Goal: Ask a question

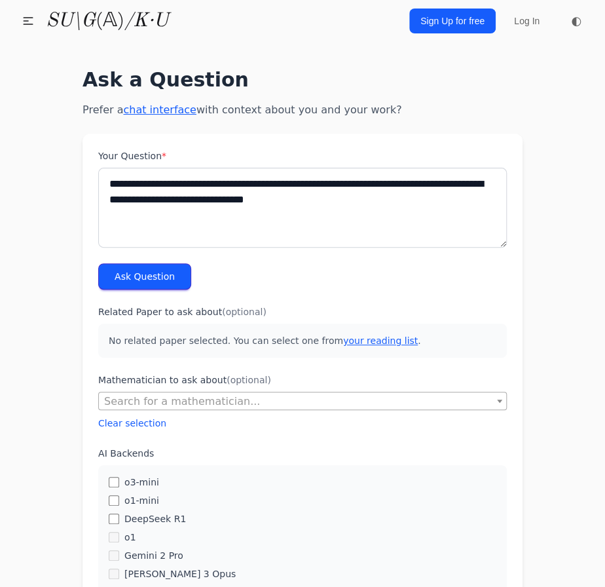
type textarea "**********"
click at [124, 282] on button "Ask Question" at bounding box center [144, 276] width 93 height 26
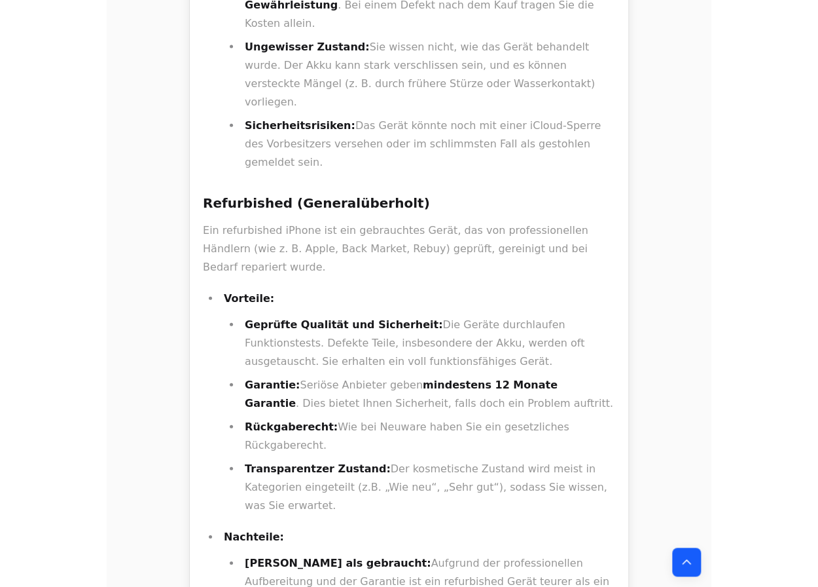
scroll to position [952, 0]
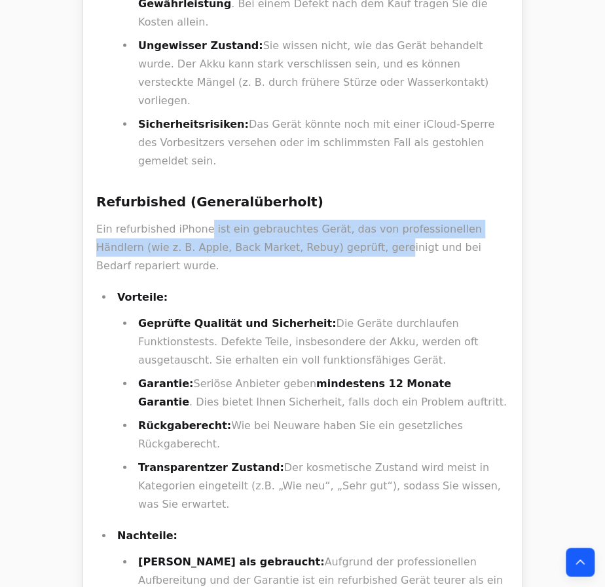
drag, startPoint x: 216, startPoint y: 147, endPoint x: 303, endPoint y: 164, distance: 88.7
click at [303, 220] on p "Ein refurbished iPhone ist ein gebrauchtes Gerät, das von professionellen Händl…" at bounding box center [302, 247] width 412 height 55
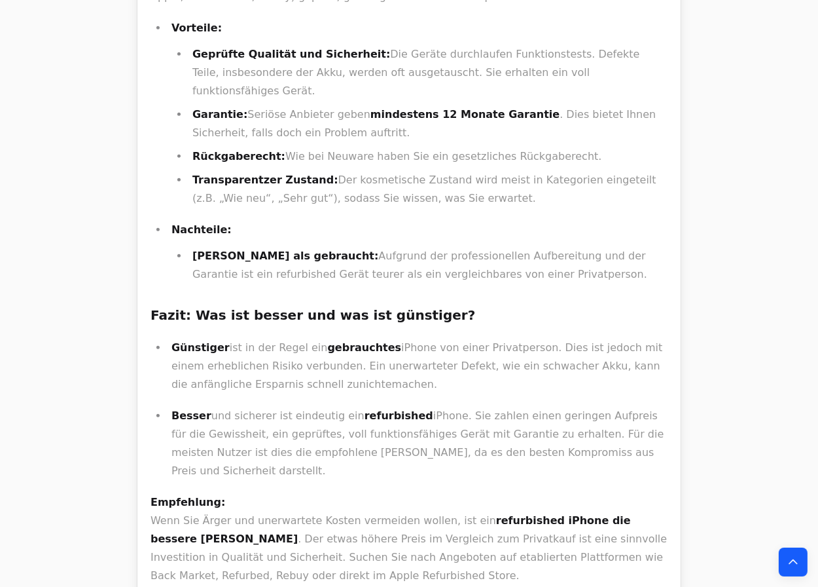
scroll to position [1131, 0]
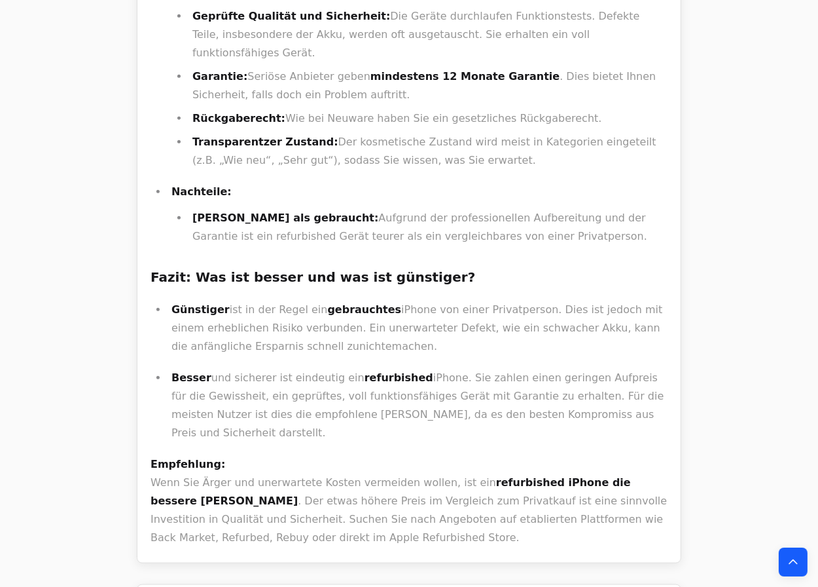
drag, startPoint x: 316, startPoint y: 227, endPoint x: 367, endPoint y: 291, distance: 82.5
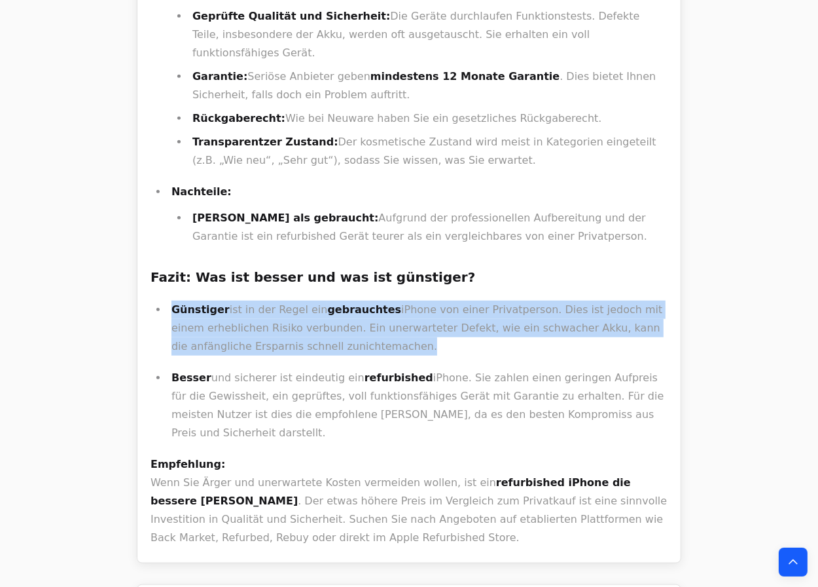
click at [367, 300] on ul "Günstiger ist in der Regel ein gebrauchtes iPhone von einer Privatperson. Dies …" at bounding box center [409, 370] width 517 height 141
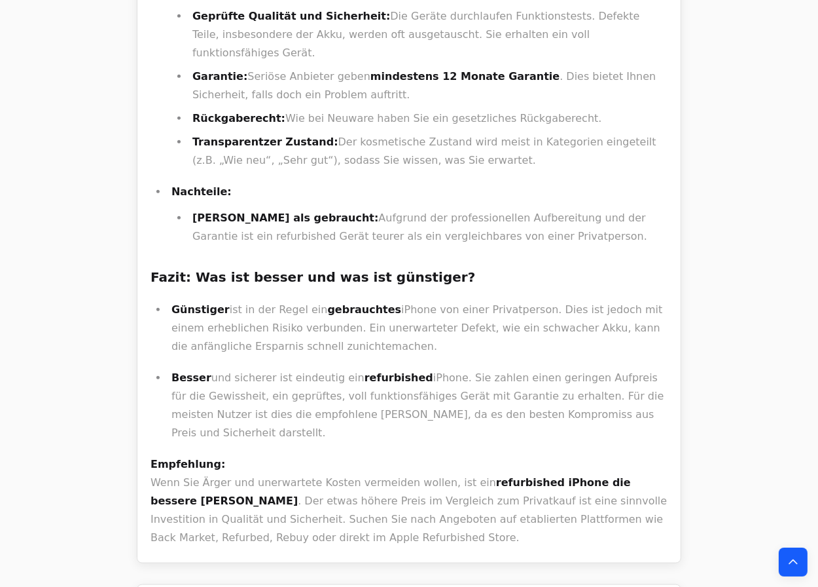
drag, startPoint x: 404, startPoint y: 357, endPoint x: 343, endPoint y: 230, distance: 141.4
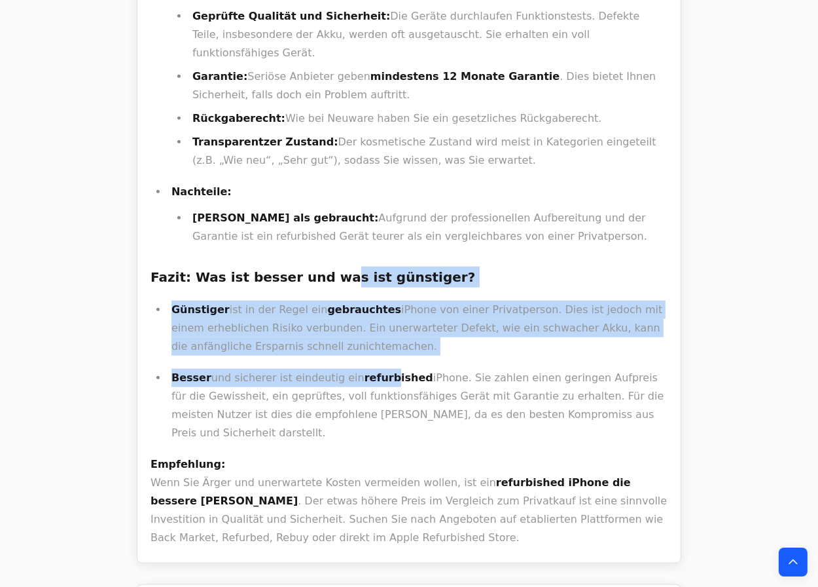
drag, startPoint x: 314, startPoint y: 188, endPoint x: 376, endPoint y: 329, distance: 153.6
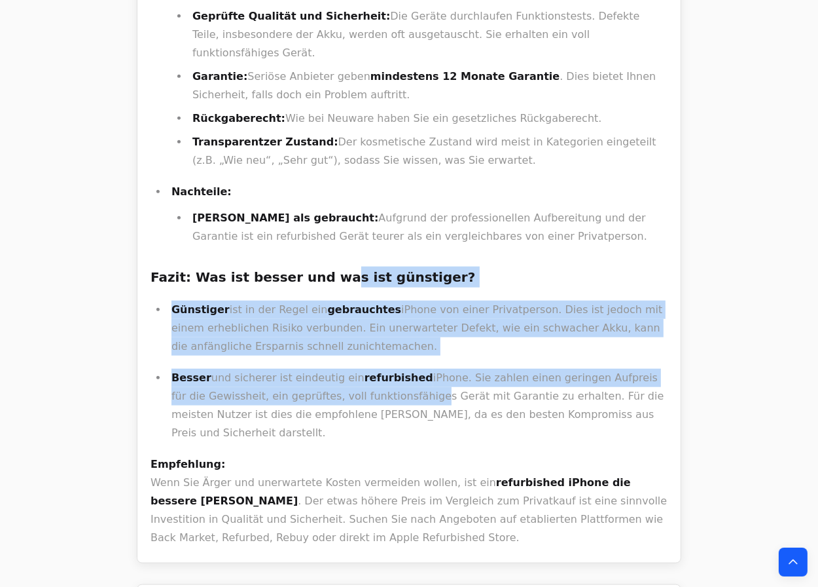
click at [376, 369] on p "Besser und sicherer ist eindeutig ein refurbished iPhone. Sie zahlen einen geri…" at bounding box center [420, 405] width 496 height 73
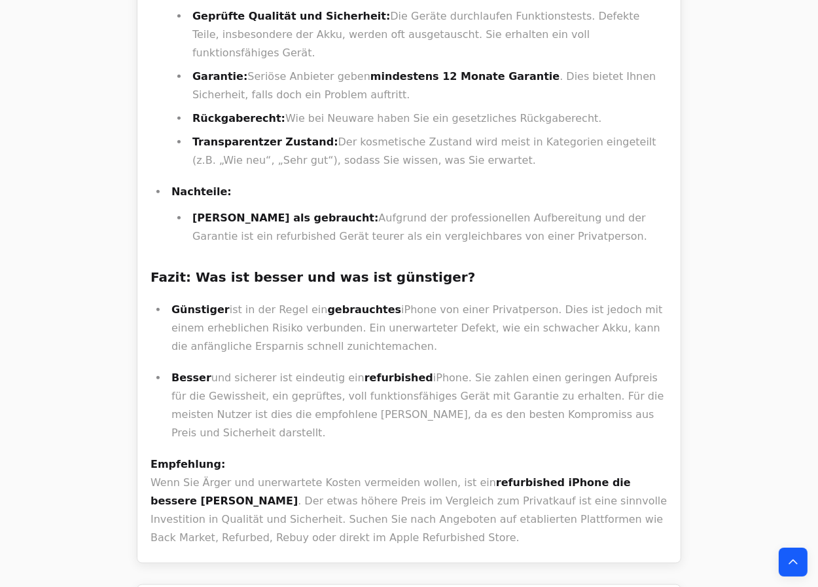
drag, startPoint x: 388, startPoint y: 368, endPoint x: 347, endPoint y: 259, distance: 116.2
click at [347, 300] on p "Günstiger ist in der Regel ein gebrauchtes iPhone von einer Privatperson. Dies …" at bounding box center [420, 327] width 496 height 55
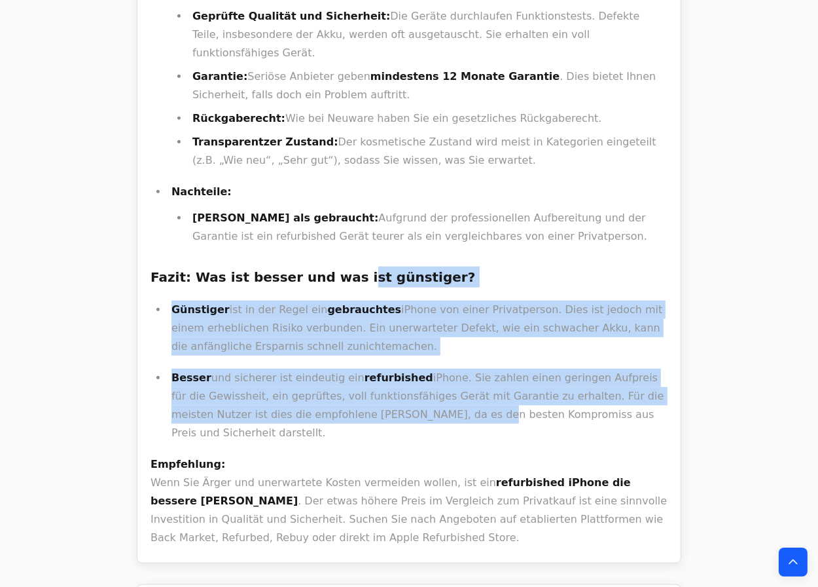
drag, startPoint x: 326, startPoint y: 211, endPoint x: 376, endPoint y: 349, distance: 146.2
click at [376, 369] on p "Besser und sicherer ist eindeutig ein refurbished iPhone. Sie zahlen einen geri…" at bounding box center [420, 405] width 496 height 73
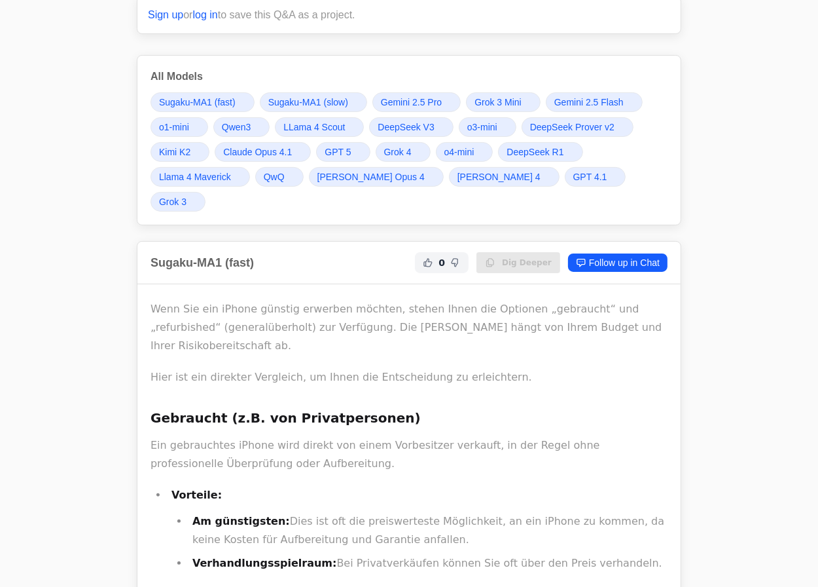
scroll to position [0, 0]
